Goal: Task Accomplishment & Management: Use online tool/utility

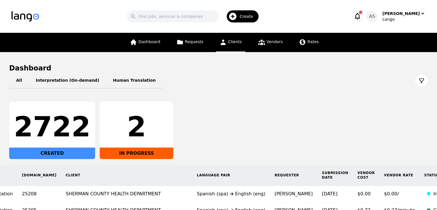
click at [241, 42] on link "Clients" at bounding box center [230, 42] width 29 height 19
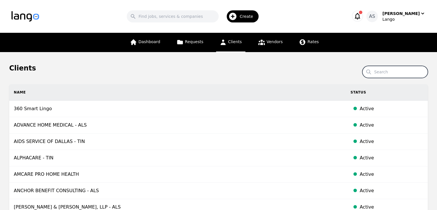
click at [396, 76] on input "Search" at bounding box center [396, 72] width 66 height 12
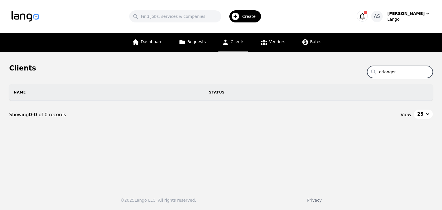
click at [408, 71] on input "erlanger" at bounding box center [400, 72] width 66 height 12
type input "erlanger"
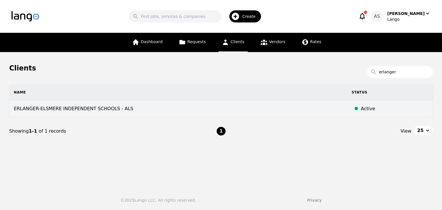
click at [75, 108] on td "ERLANGER-ELSMERE INDEPENDENT SCHOOLS - ALS" at bounding box center [178, 109] width 338 height 16
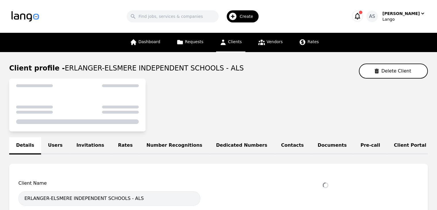
select select "active"
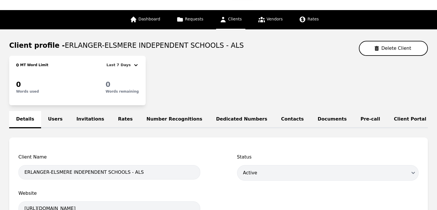
scroll to position [58, 0]
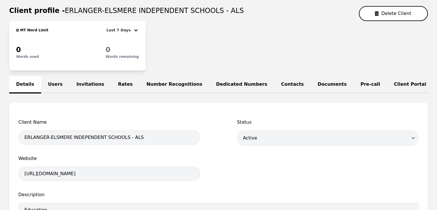
click at [224, 83] on link "Dedicated Numbers" at bounding box center [241, 84] width 65 height 17
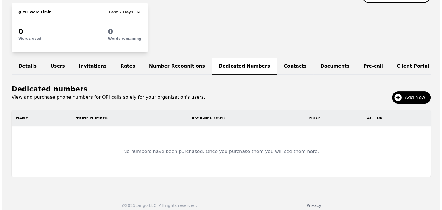
scroll to position [85, 0]
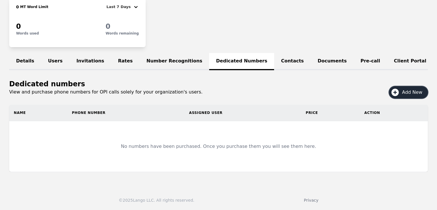
click at [409, 90] on span "Add New" at bounding box center [414, 92] width 24 height 7
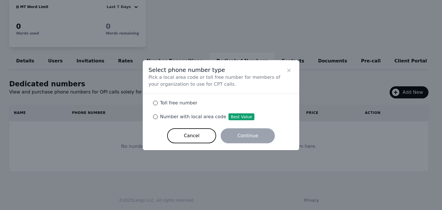
click at [175, 118] on span "Number with local area code Best Value" at bounding box center [207, 116] width 94 height 5
click at [158, 118] on input "Number with local area code Best Value" at bounding box center [155, 116] width 5 height 5
radio input "true"
click at [250, 134] on button "Continue" at bounding box center [248, 135] width 54 height 15
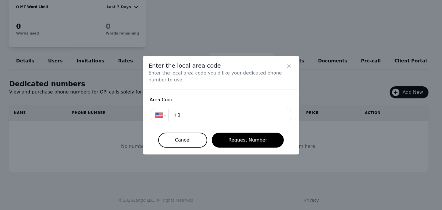
click at [228, 112] on input "+1" at bounding box center [228, 115] width 116 height 12
type input "+1 859"
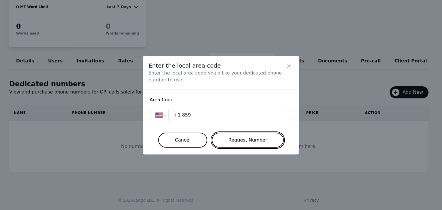
click at [245, 141] on button "Request Number" at bounding box center [248, 140] width 72 height 15
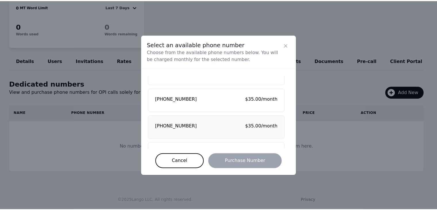
scroll to position [60, 0]
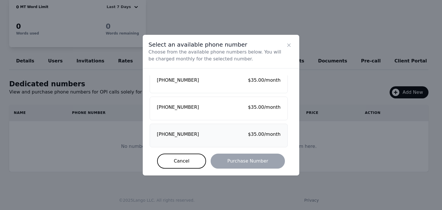
click at [181, 134] on span "[PHONE_NUMBER]" at bounding box center [178, 134] width 42 height 7
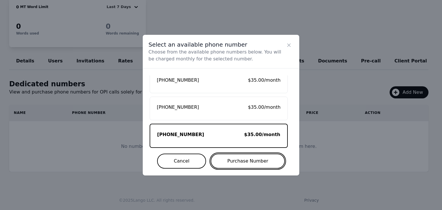
click at [251, 161] on button "Purchase Number" at bounding box center [247, 161] width 74 height 15
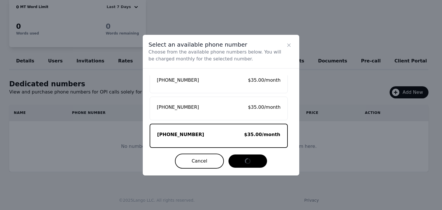
select select "US"
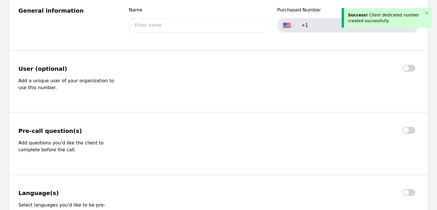
type input "[PHONE_NUMBER]"
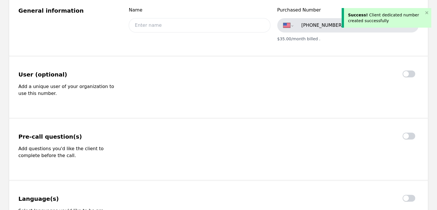
scroll to position [27, 0]
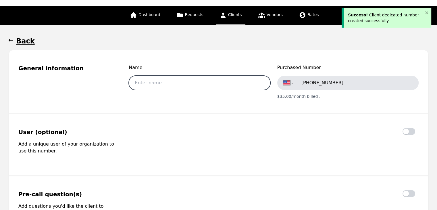
click at [166, 84] on input "text" at bounding box center [199, 83] width 141 height 14
click at [212, 79] on input "text" at bounding box center [199, 83] width 141 height 14
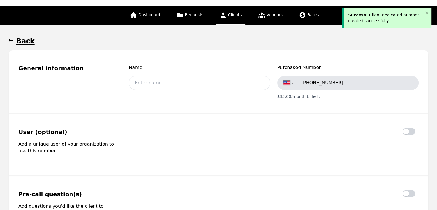
click at [289, 115] on fieldset "User (optional) Add a unique user of your organization to use this number." at bounding box center [218, 145] width 419 height 62
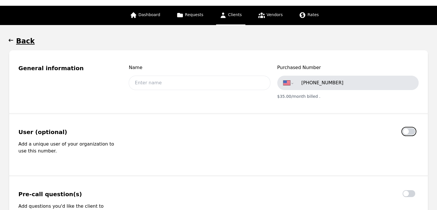
click at [410, 131] on button "button" at bounding box center [409, 131] width 13 height 7
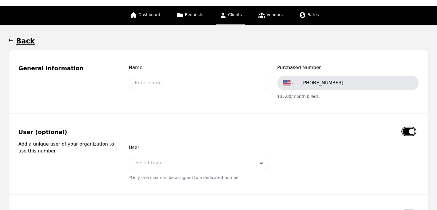
checkbox input "true"
click at [194, 164] on div at bounding box center [191, 163] width 124 height 14
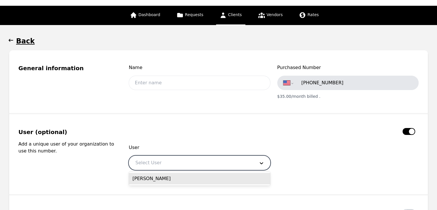
click at [190, 175] on div "[PERSON_NAME]" at bounding box center [199, 179] width 141 height 12
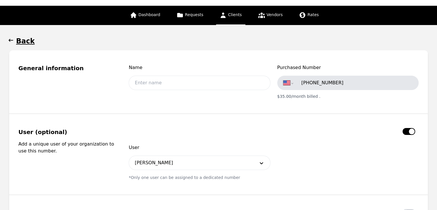
click at [313, 154] on div "User [PERSON_NAME]" at bounding box center [274, 157] width 290 height 26
click at [259, 160] on icon at bounding box center [262, 163] width 6 height 6
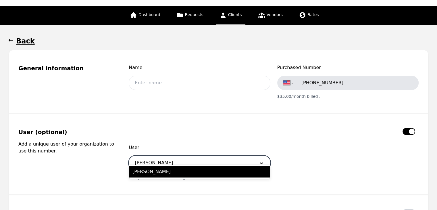
scroll to position [85, 0]
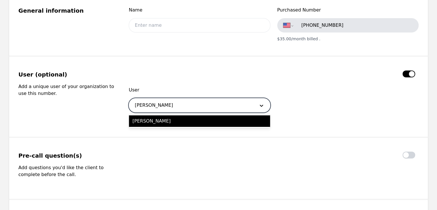
click at [303, 104] on div "User 1 result available. Use Up and Down to choose options, press Enter to sele…" at bounding box center [274, 100] width 290 height 26
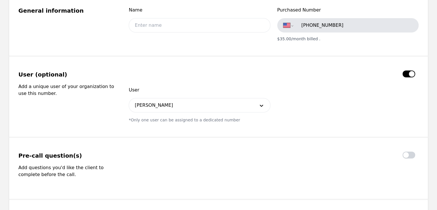
click at [350, 22] on div "International [GEOGRAPHIC_DATA] [GEOGRAPHIC_DATA] [GEOGRAPHIC_DATA] [GEOGRAPHIC…" at bounding box center [347, 25] width 141 height 14
drag, startPoint x: 351, startPoint y: 20, endPoint x: 250, endPoint y: 24, distance: 100.7
click at [250, 24] on div "Name Purchased Number International [GEOGRAPHIC_DATA] [GEOGRAPHIC_DATA] [GEOGRA…" at bounding box center [274, 24] width 290 height 35
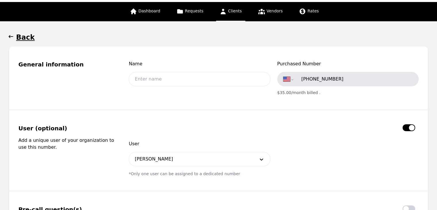
scroll to position [0, 0]
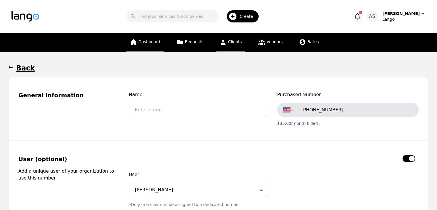
click at [150, 42] on span "Dashboard" at bounding box center [150, 41] width 22 height 5
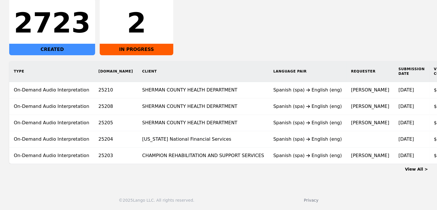
scroll to position [0, 76]
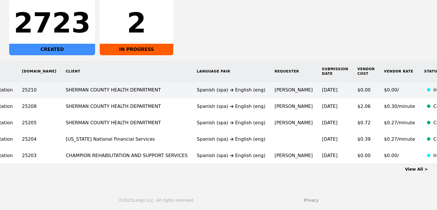
click at [270, 85] on td "[PERSON_NAME]" at bounding box center [293, 90] width 47 height 16
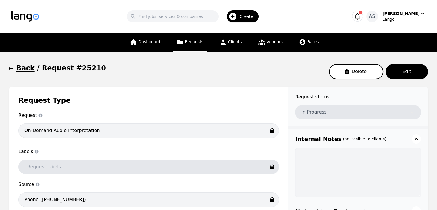
click at [13, 72] on span "button" at bounding box center [11, 68] width 6 height 9
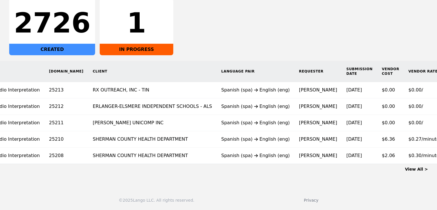
scroll to position [0, 72]
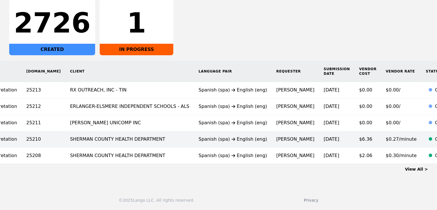
click at [355, 134] on td "$6.36" at bounding box center [368, 139] width 27 height 16
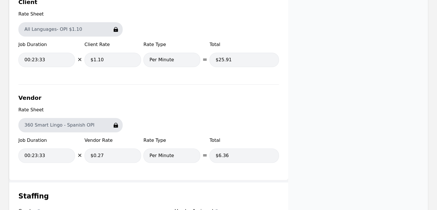
scroll to position [604, 0]
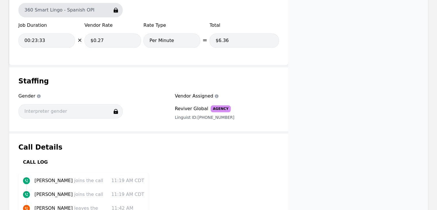
drag, startPoint x: 281, startPoint y: 121, endPoint x: 229, endPoint y: 167, distance: 69.7
click at [229, 167] on div "Call Details Call Log [PERSON_NAME] joins the call 11:19 AM CDT [PERSON_NAME] j…" at bounding box center [148, 192] width 279 height 118
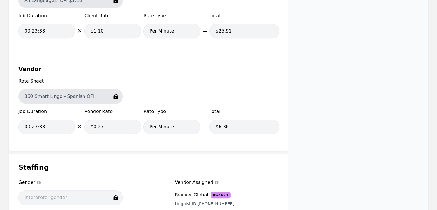
scroll to position [672, 0]
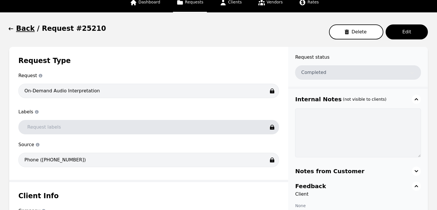
click at [10, 31] on icon "button" at bounding box center [11, 29] width 6 height 6
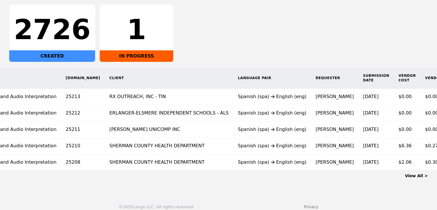
scroll to position [0, 72]
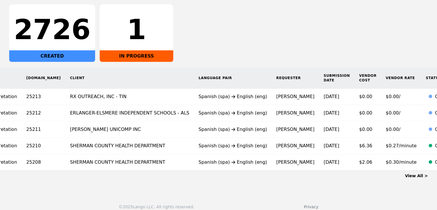
click at [424, 178] on link "View All >" at bounding box center [416, 175] width 23 height 5
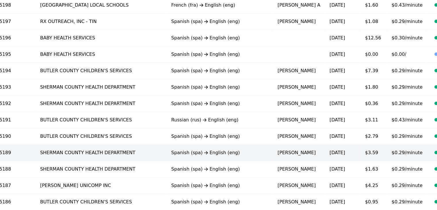
scroll to position [374, 0]
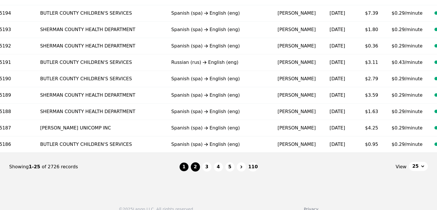
click at [198, 170] on button "2" at bounding box center [195, 166] width 9 height 9
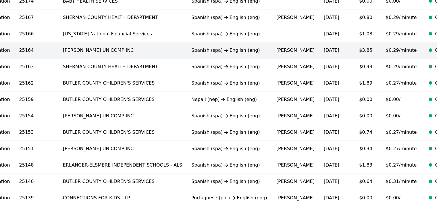
scroll to position [385, 0]
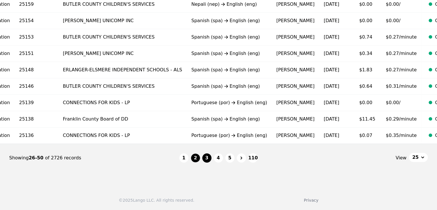
click at [207, 159] on button "3" at bounding box center [206, 157] width 9 height 9
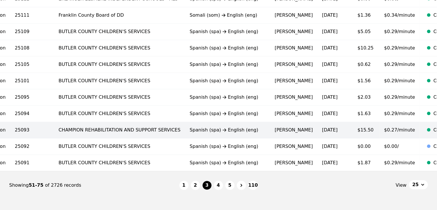
scroll to position [385, 0]
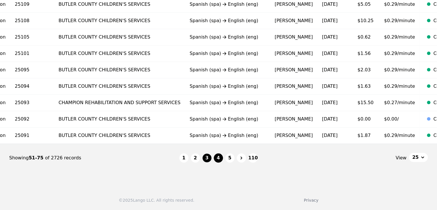
click at [219, 158] on button "4" at bounding box center [218, 157] width 9 height 9
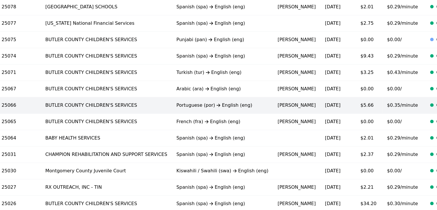
scroll to position [385, 0]
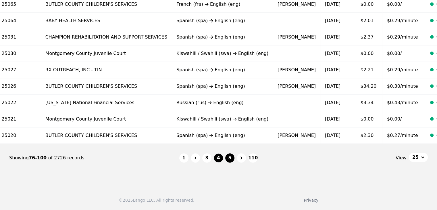
click at [233, 159] on button "5" at bounding box center [229, 157] width 9 height 9
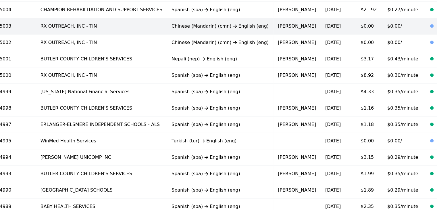
scroll to position [385, 0]
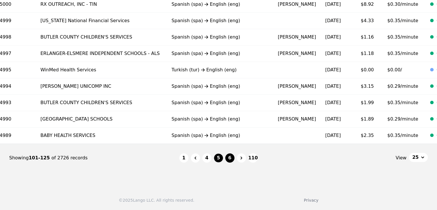
click at [233, 158] on button "6" at bounding box center [229, 157] width 9 height 9
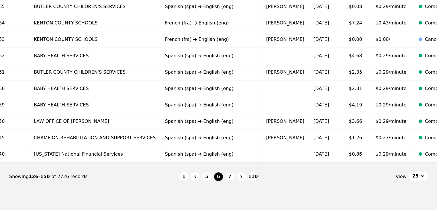
scroll to position [385, 0]
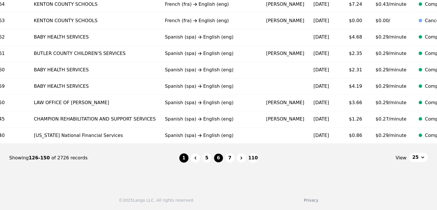
click at [183, 160] on button "1" at bounding box center [183, 157] width 9 height 9
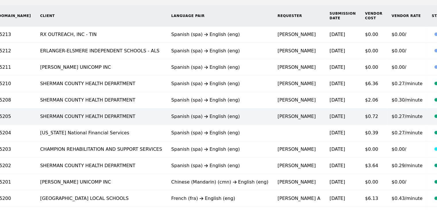
scroll to position [144, 0]
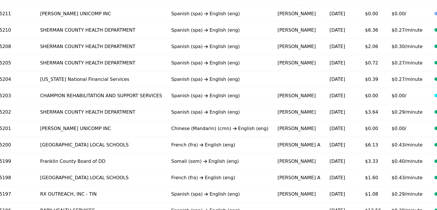
click at [273, 125] on td "[PERSON_NAME]" at bounding box center [299, 128] width 52 height 16
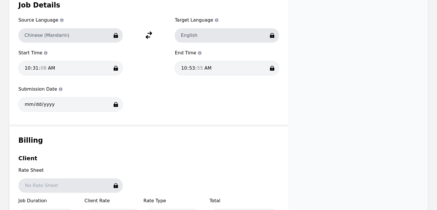
scroll to position [40, 0]
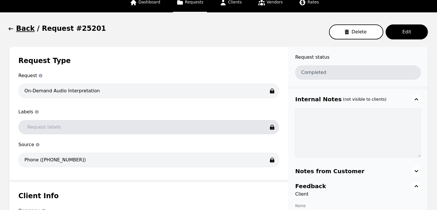
click at [11, 29] on icon "button" at bounding box center [11, 29] width 6 height 6
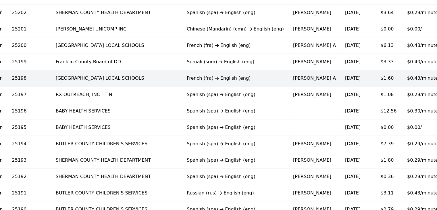
scroll to position [385, 0]
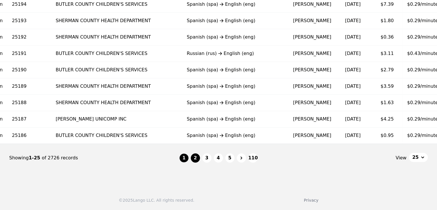
click at [198, 158] on button "2" at bounding box center [195, 157] width 9 height 9
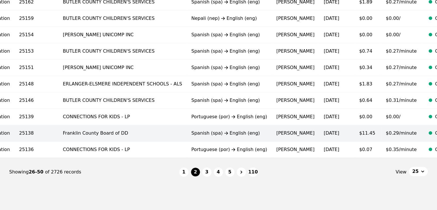
scroll to position [385, 0]
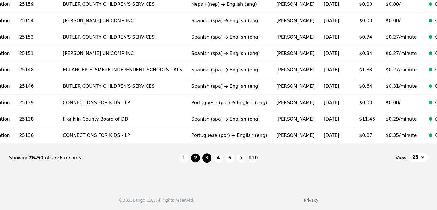
click at [210, 157] on button "3" at bounding box center [206, 157] width 9 height 9
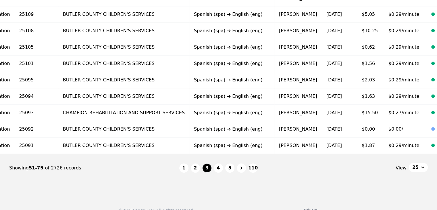
scroll to position [374, 0]
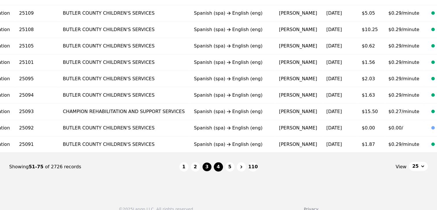
click at [218, 170] on button "4" at bounding box center [218, 166] width 9 height 9
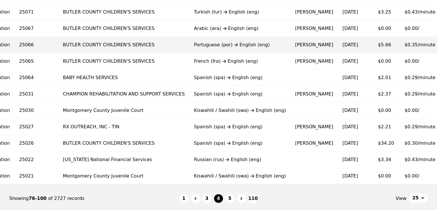
scroll to position [345, 0]
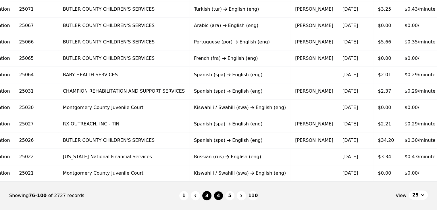
click at [205, 197] on button "3" at bounding box center [206, 195] width 9 height 9
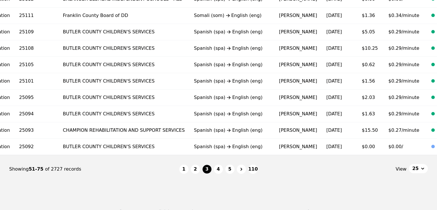
scroll to position [385, 0]
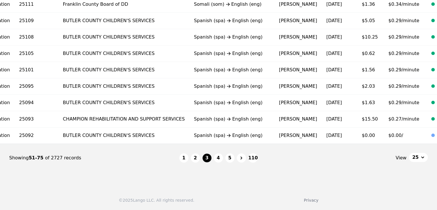
click at [195, 158] on button "2" at bounding box center [195, 157] width 9 height 9
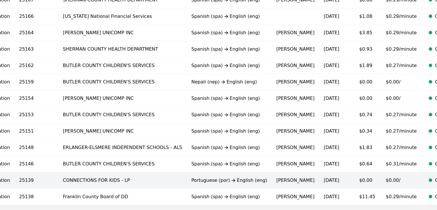
scroll to position [385, 0]
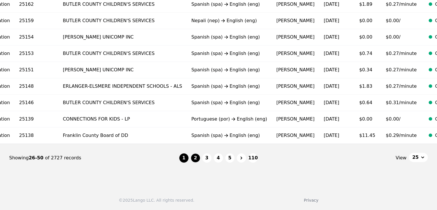
click at [186, 159] on button "1" at bounding box center [183, 157] width 9 height 9
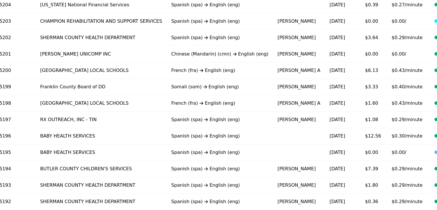
scroll to position [155, 0]
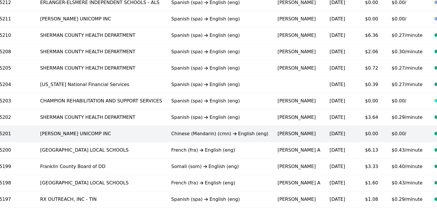
click at [273, 134] on td "[PERSON_NAME]" at bounding box center [299, 134] width 52 height 16
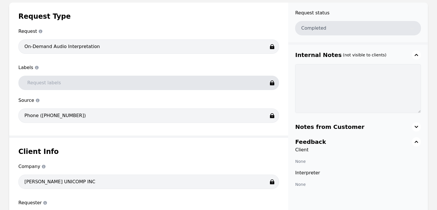
scroll to position [11, 0]
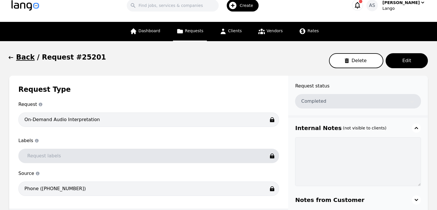
click at [13, 59] on icon "button" at bounding box center [11, 58] width 6 height 6
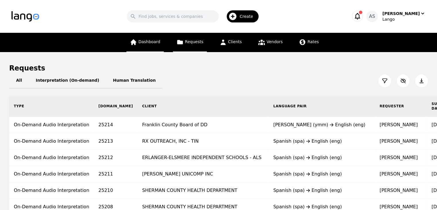
click at [157, 42] on span "Dashboard" at bounding box center [150, 41] width 22 height 5
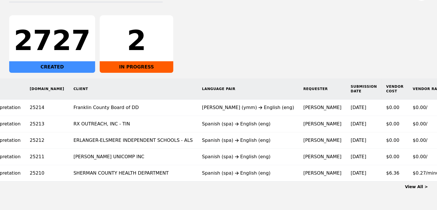
scroll to position [0, 83]
